Goal: Task Accomplishment & Management: Manage account settings

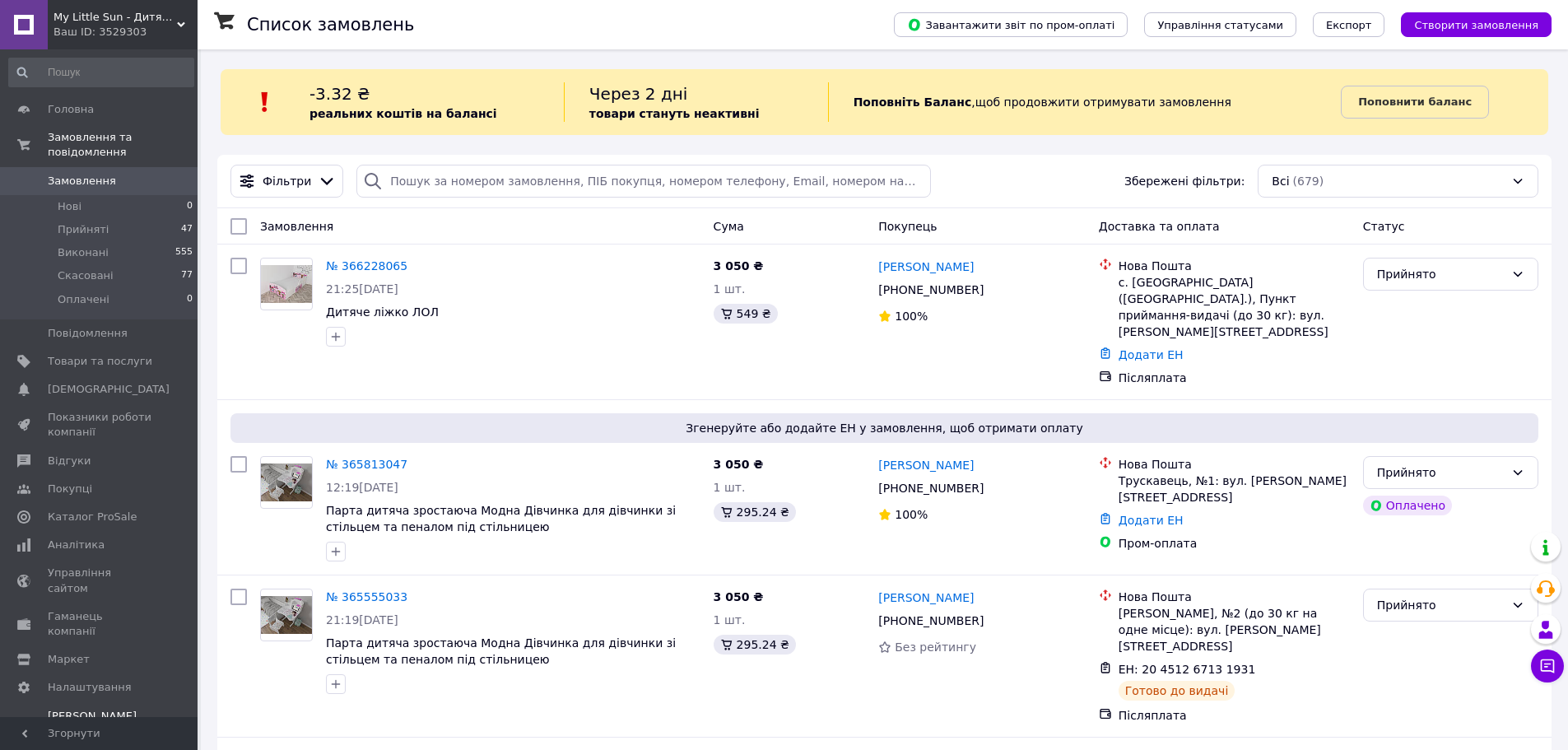
click at [91, 709] on span "[PERSON_NAME] та рахунки Prom мікс 1 000" at bounding box center [100, 732] width 104 height 45
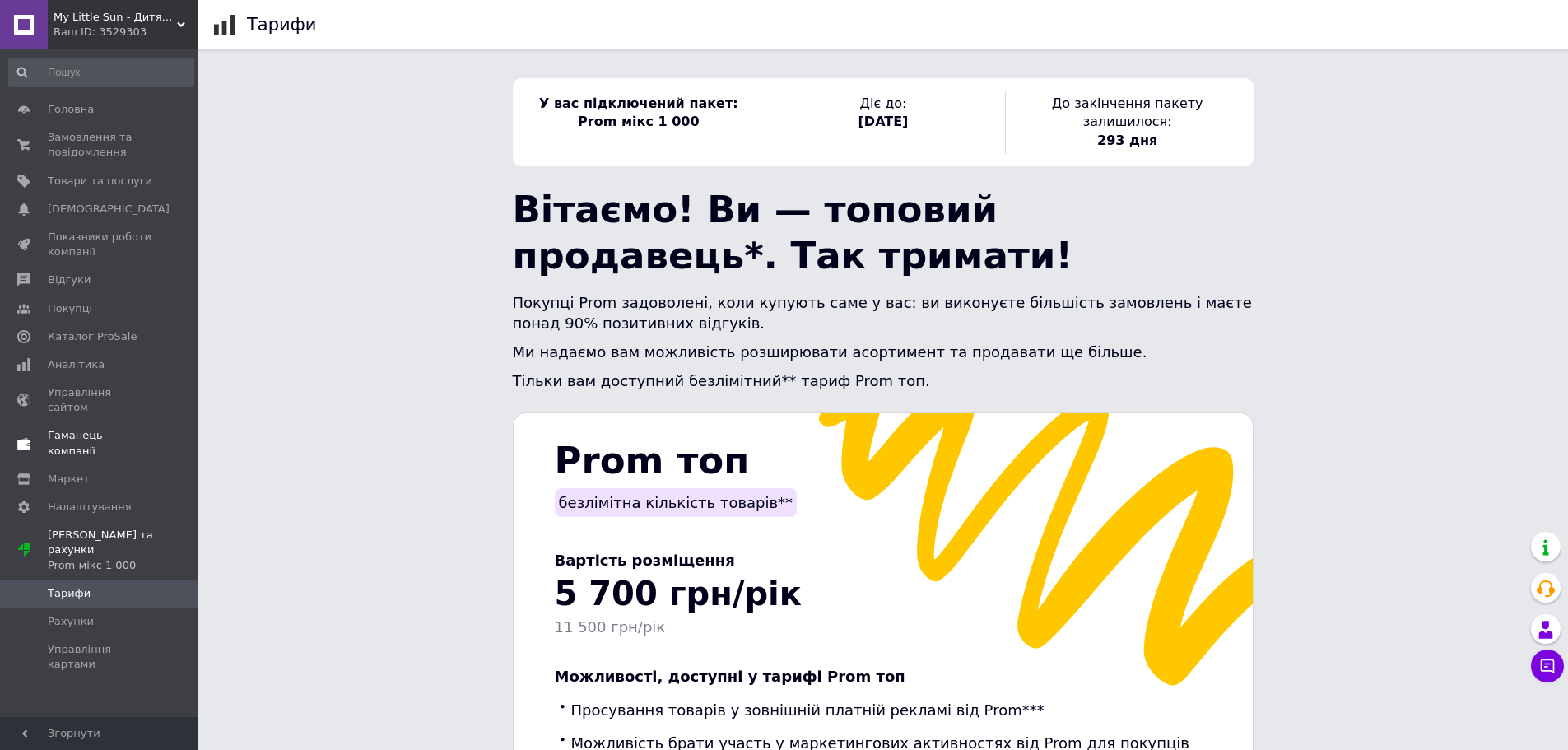
click at [102, 428] on span "Гаманець компанії" at bounding box center [100, 443] width 104 height 30
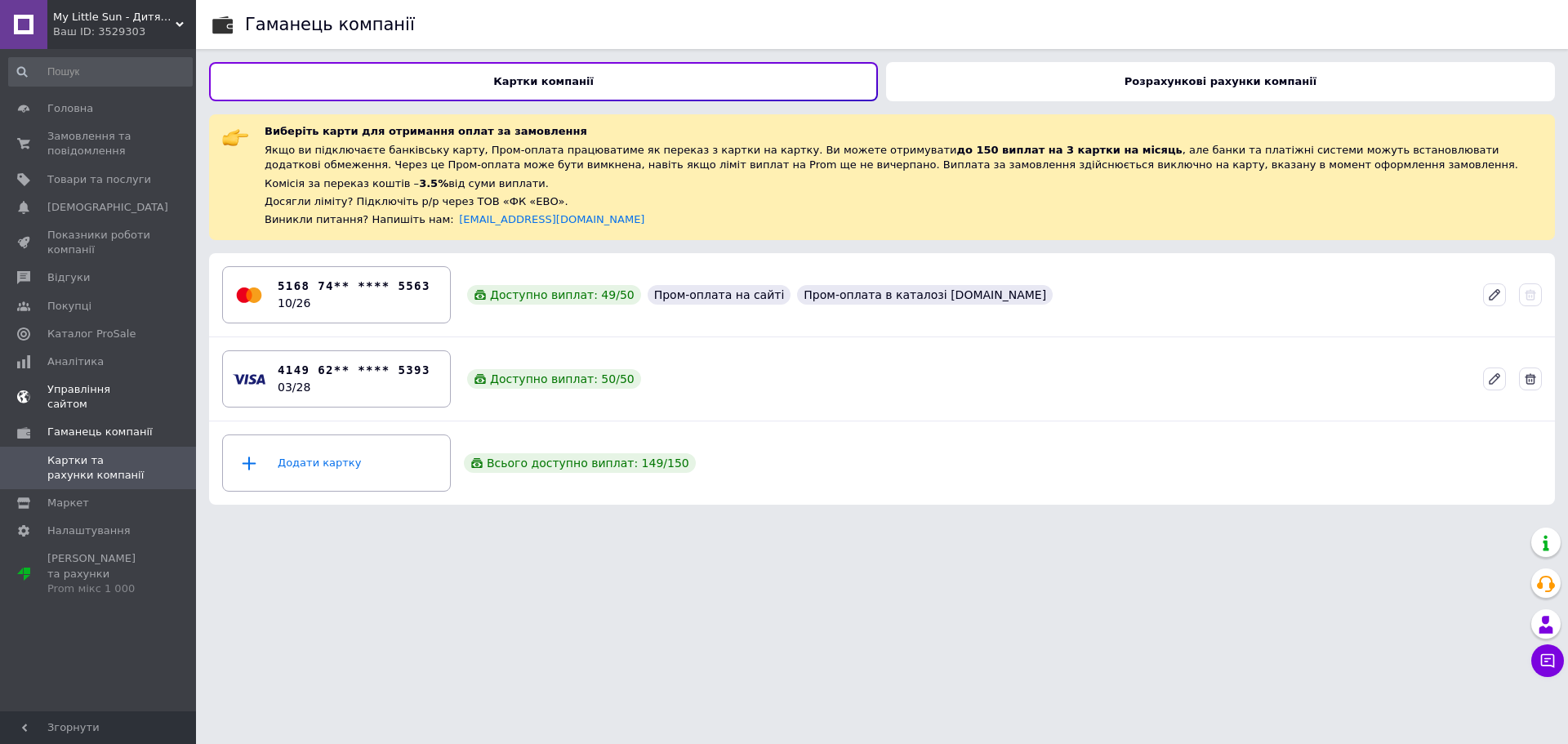
click at [108, 384] on span "Управління сайтом" at bounding box center [99, 397] width 103 height 30
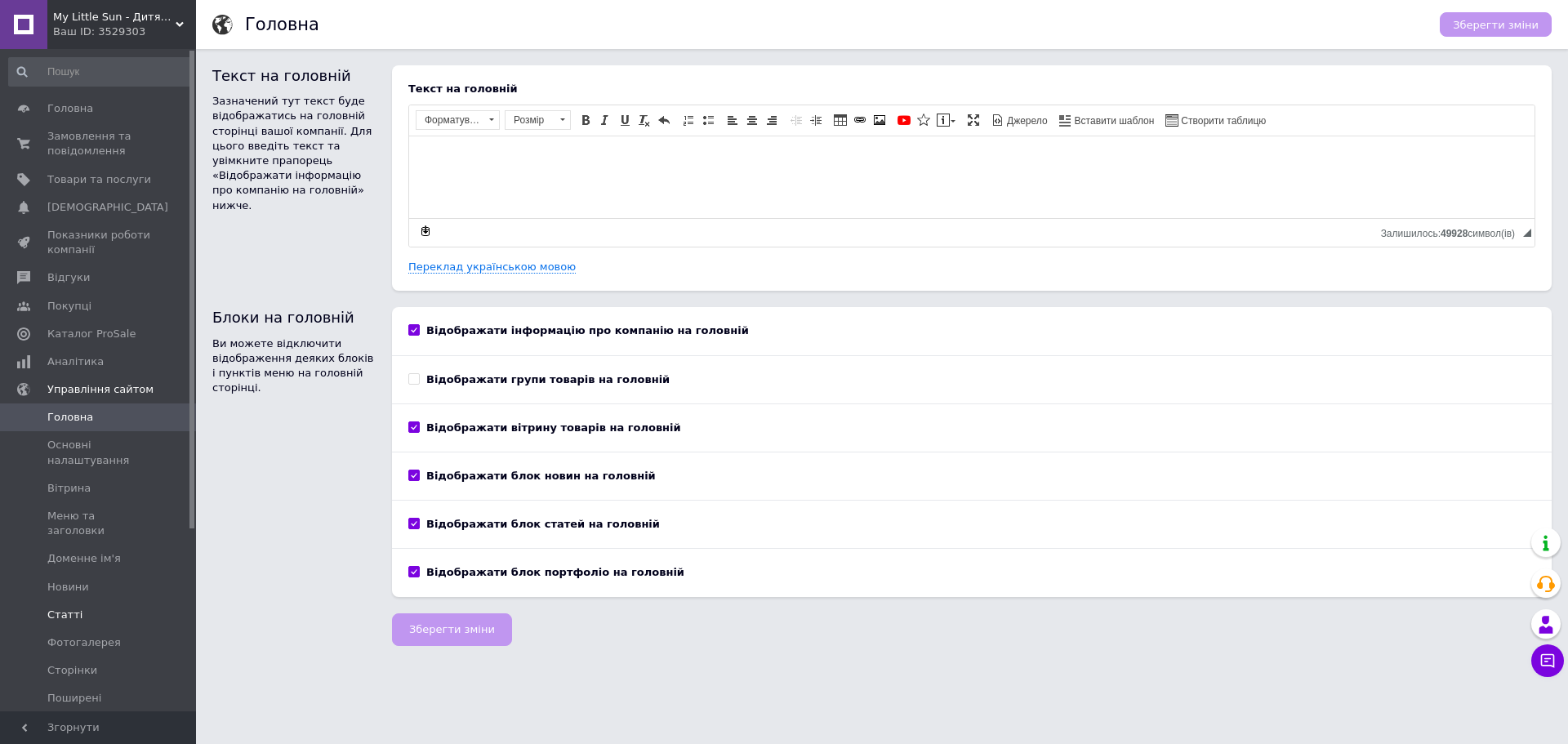
scroll to position [253, 0]
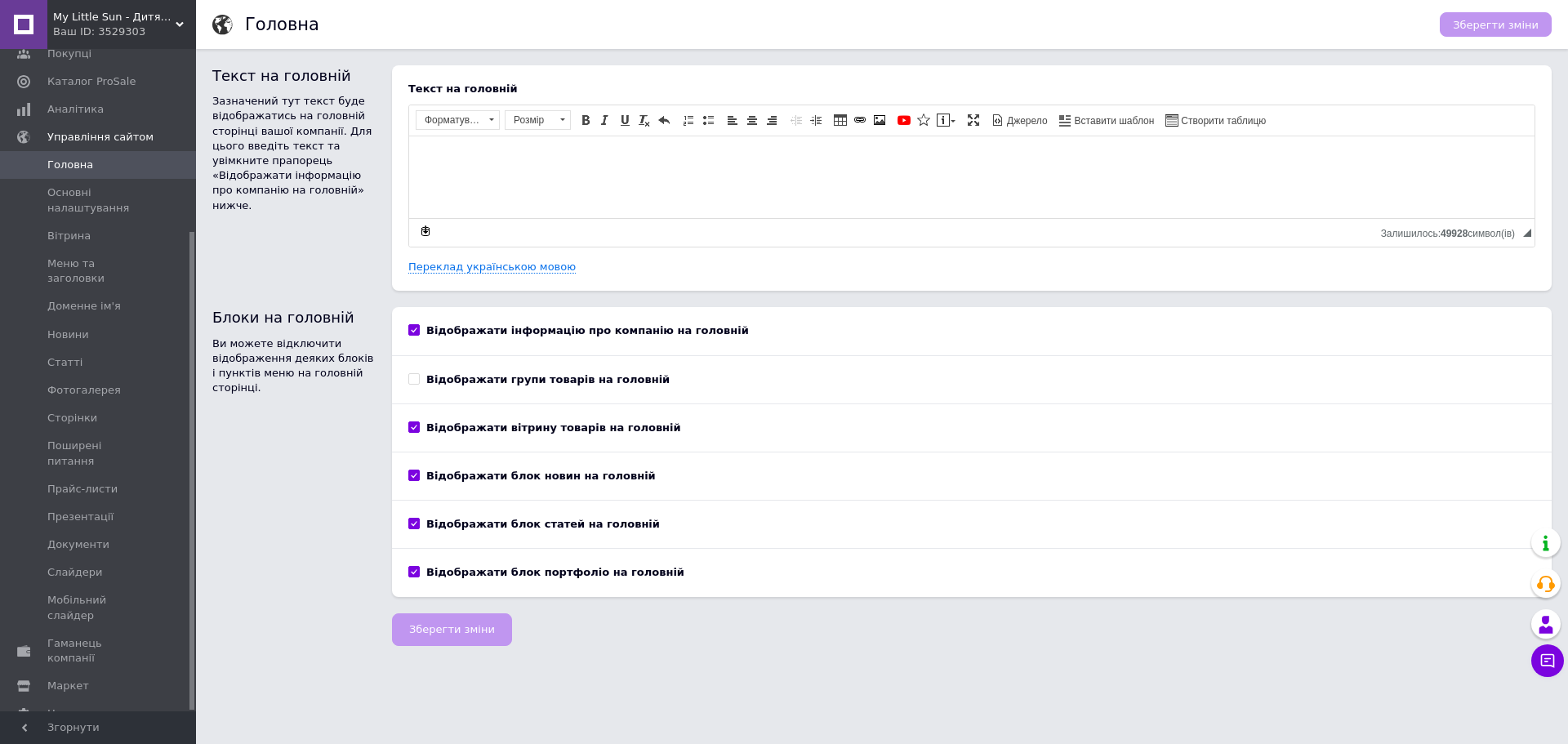
click at [89, 630] on link "Гаманець компанії" at bounding box center [100, 651] width 201 height 43
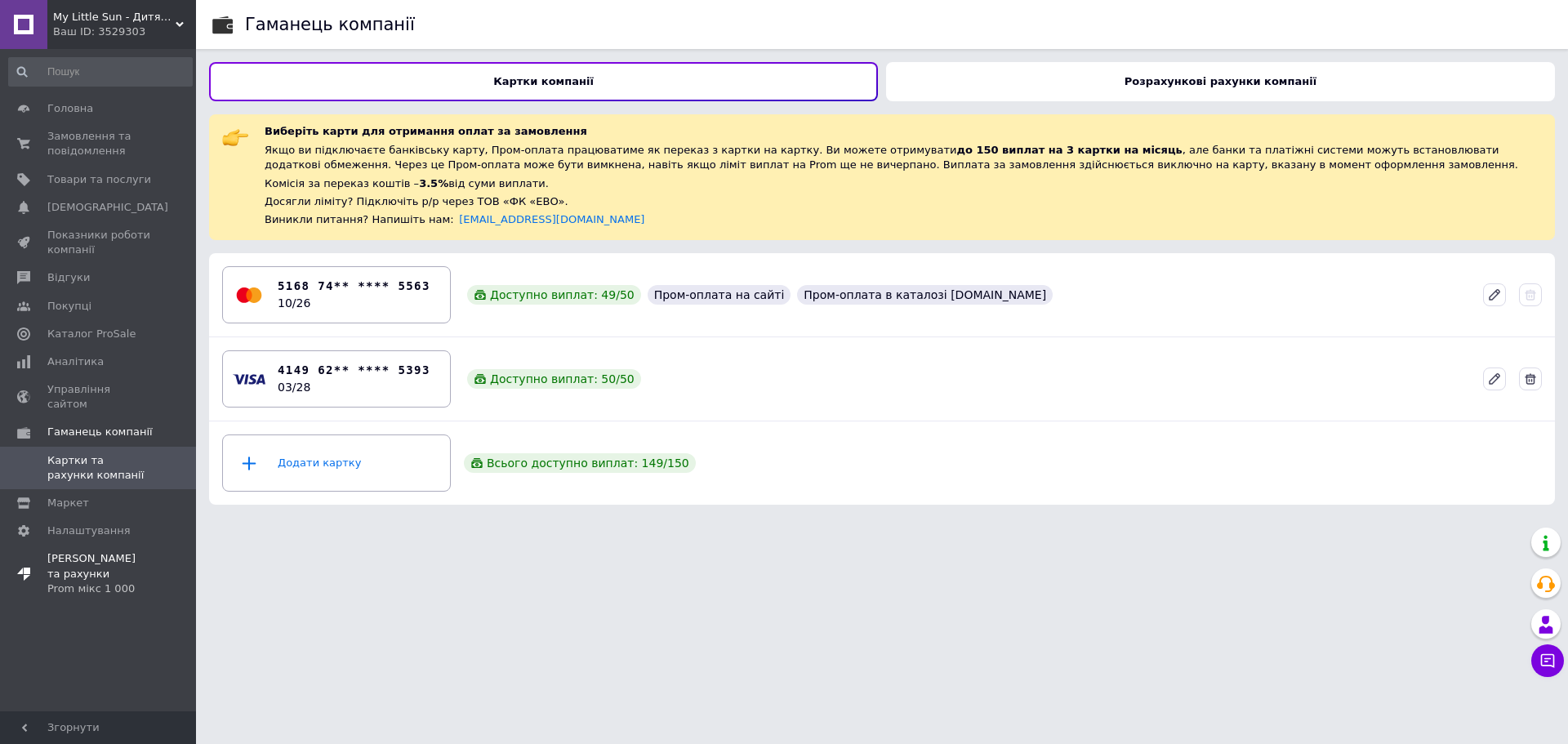
click at [95, 551] on span "[PERSON_NAME] та рахунки Prom мікс 1 000" at bounding box center [99, 573] width 103 height 45
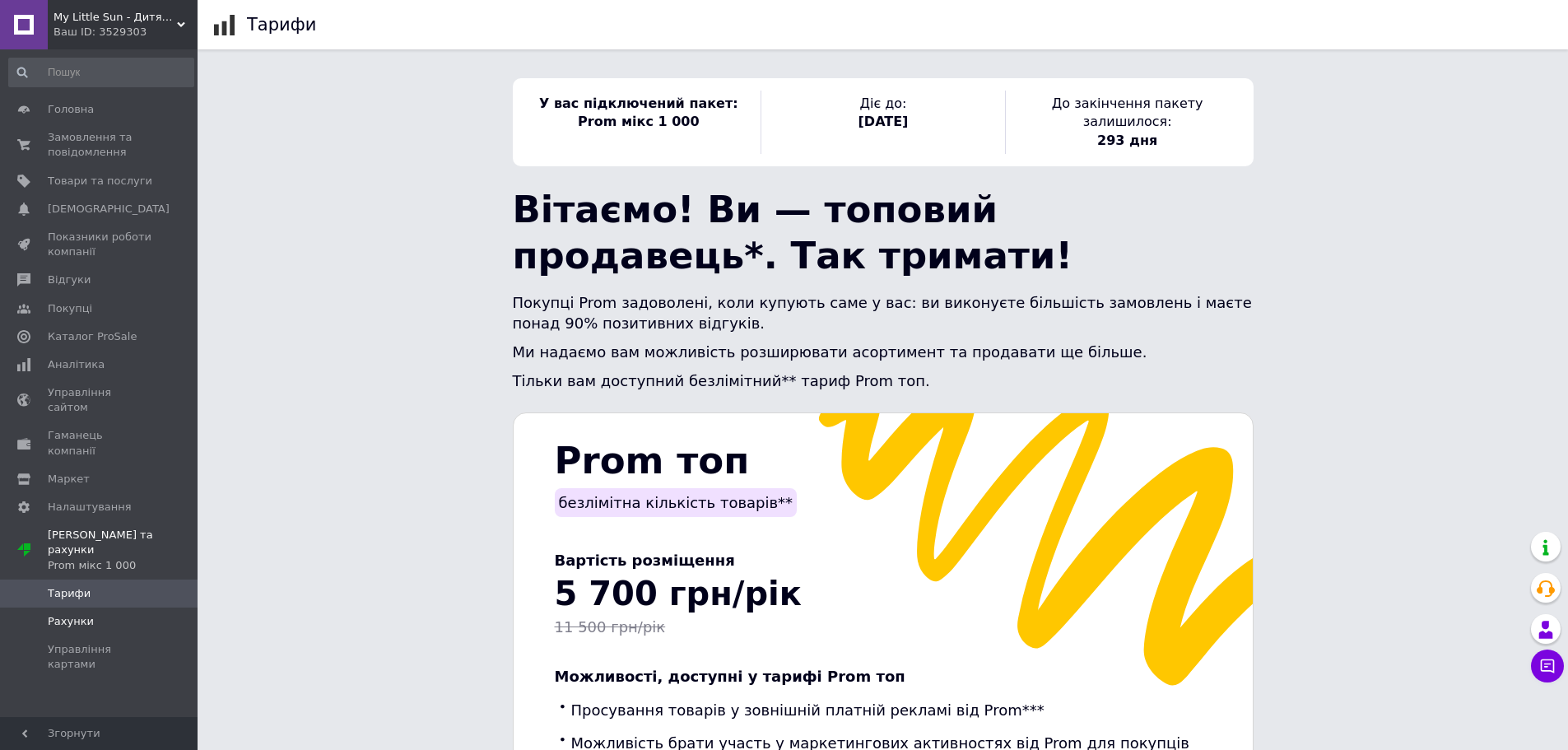
click at [91, 614] on span "Рахунки" at bounding box center [100, 622] width 104 height 15
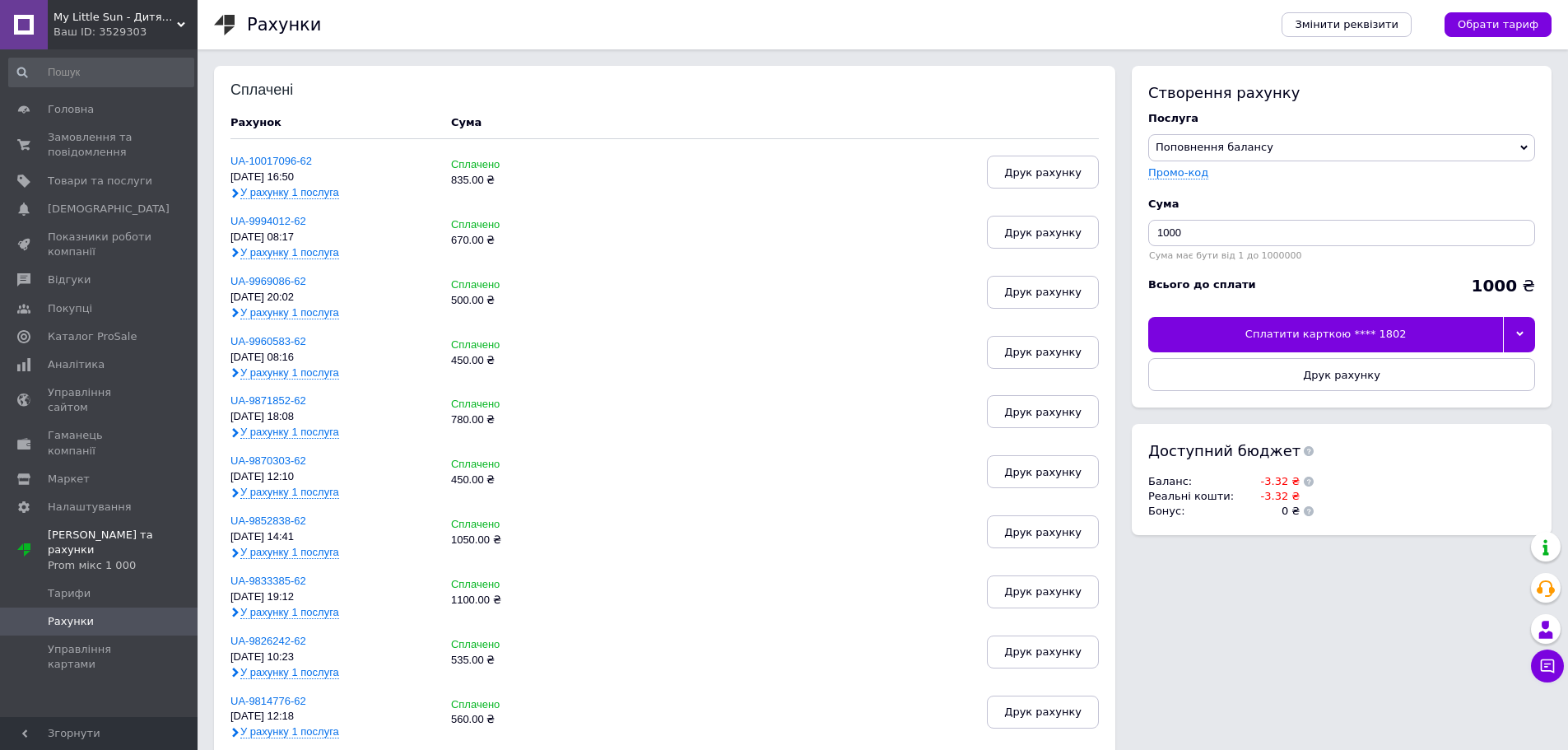
click at [1304, 484] on use at bounding box center [1309, 482] width 10 height 10
click at [324, 189] on span "У рахунку 1 послуга" at bounding box center [290, 193] width 99 height 13
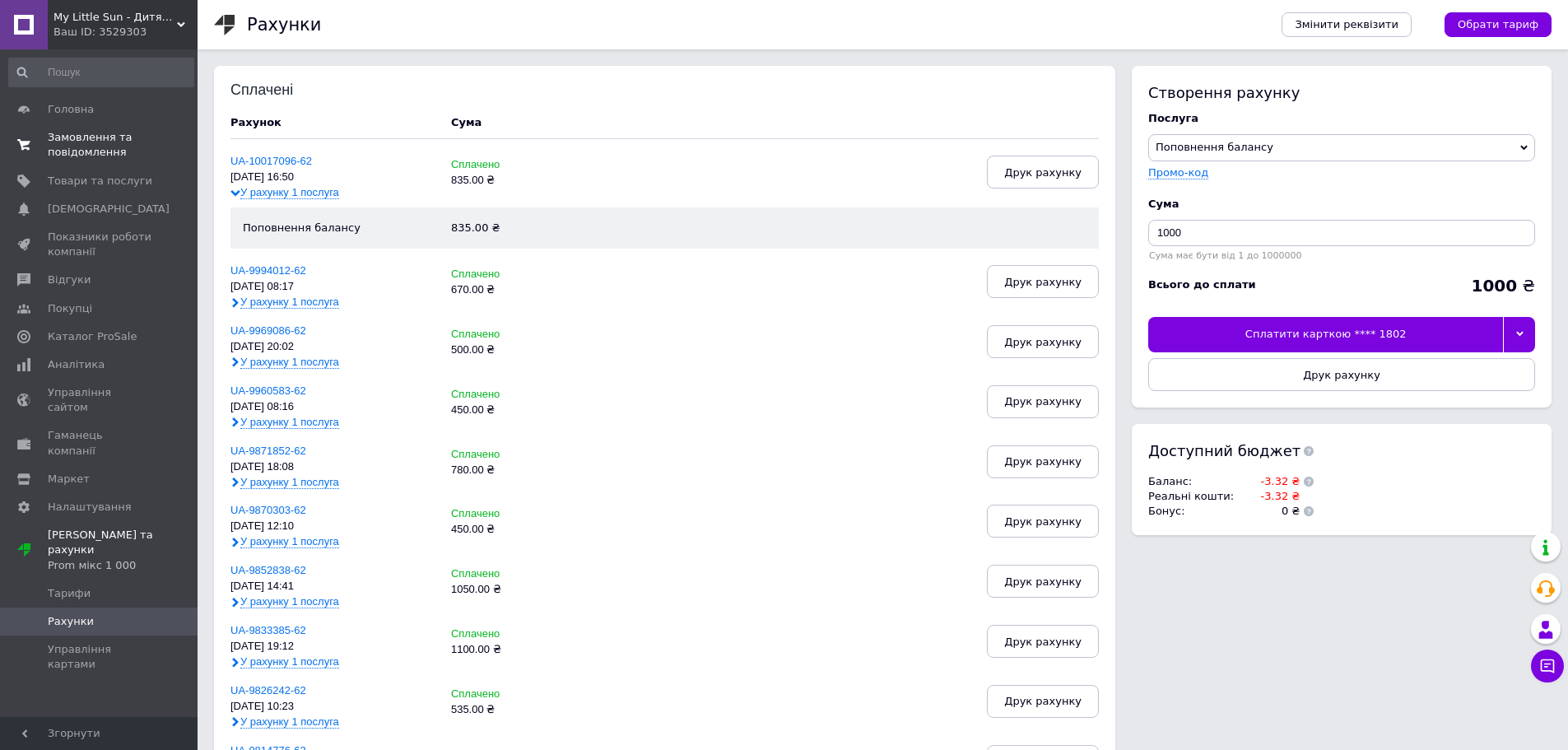
click at [78, 142] on span "Замовлення та повідомлення" at bounding box center [100, 145] width 104 height 30
